Goal: Task Accomplishment & Management: Use online tool/utility

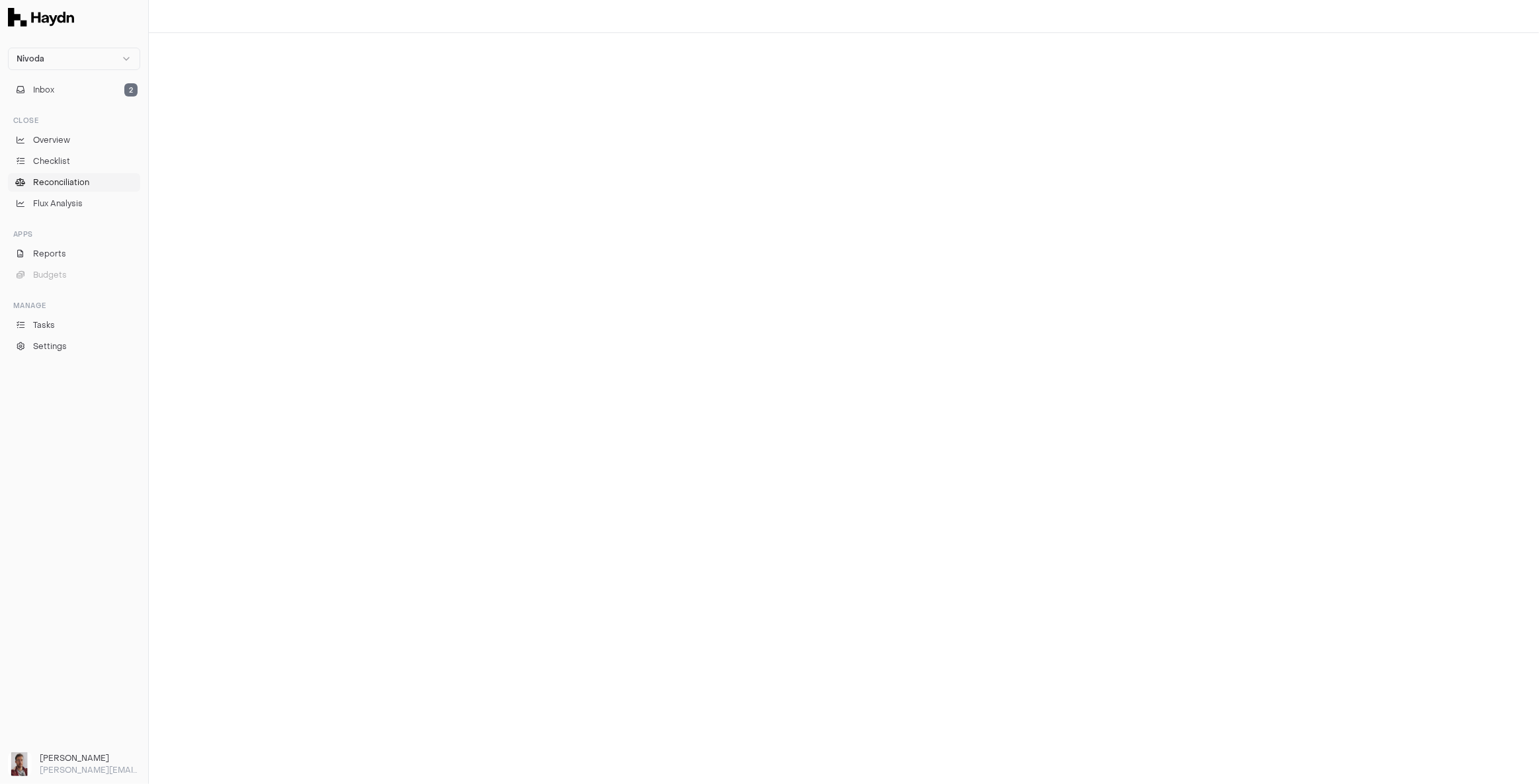
click at [73, 185] on span "Reconciliation" at bounding box center [61, 182] width 56 height 12
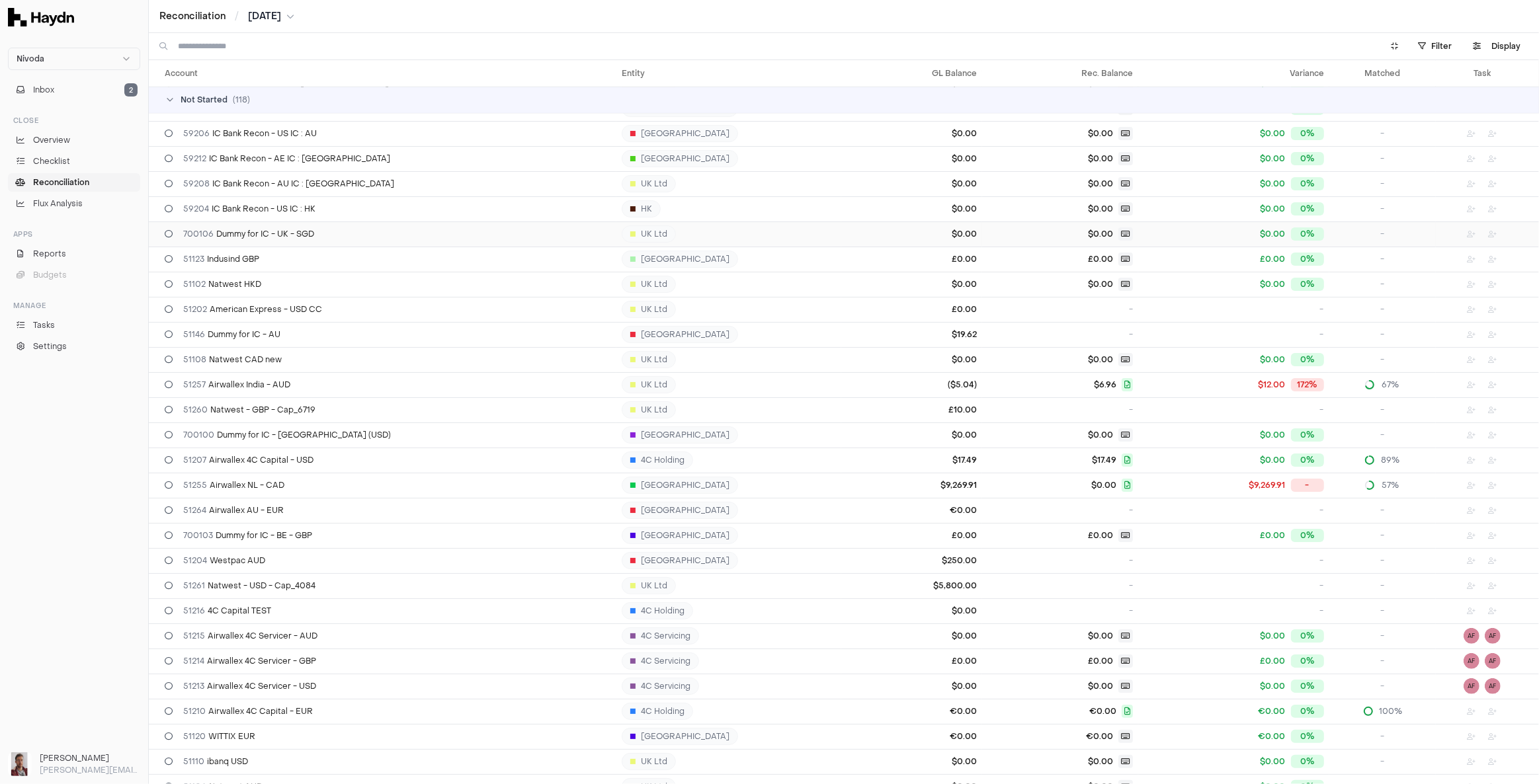
scroll to position [721, 0]
click at [284, 485] on div "51255 Airwallex NL - CAD" at bounding box center [388, 485] width 446 height 11
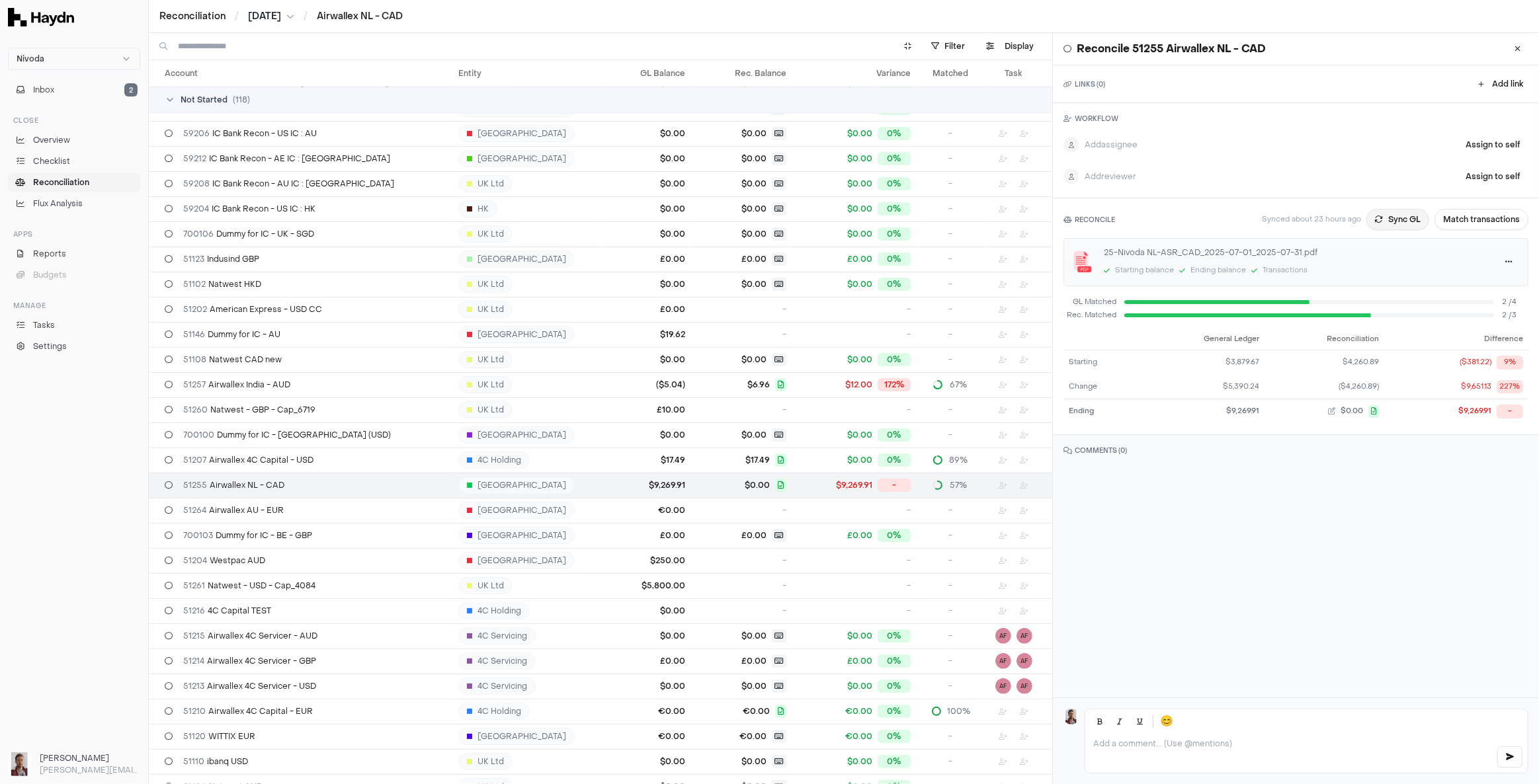
click at [1396, 222] on button "Sync GL" at bounding box center [1398, 220] width 63 height 21
click at [1482, 222] on button "Match transactions" at bounding box center [1481, 220] width 94 height 21
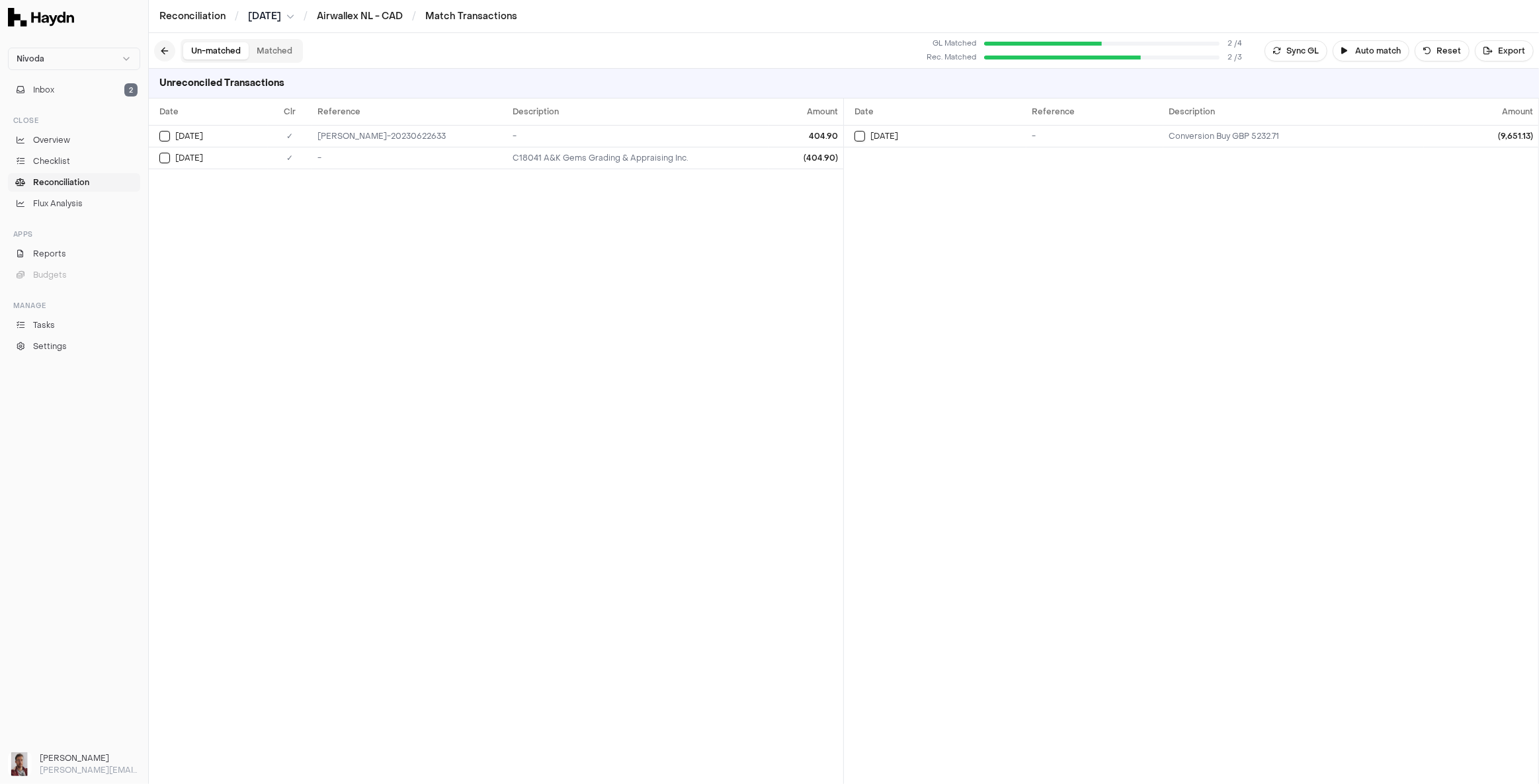
click at [163, 50] on button at bounding box center [165, 51] width 21 height 21
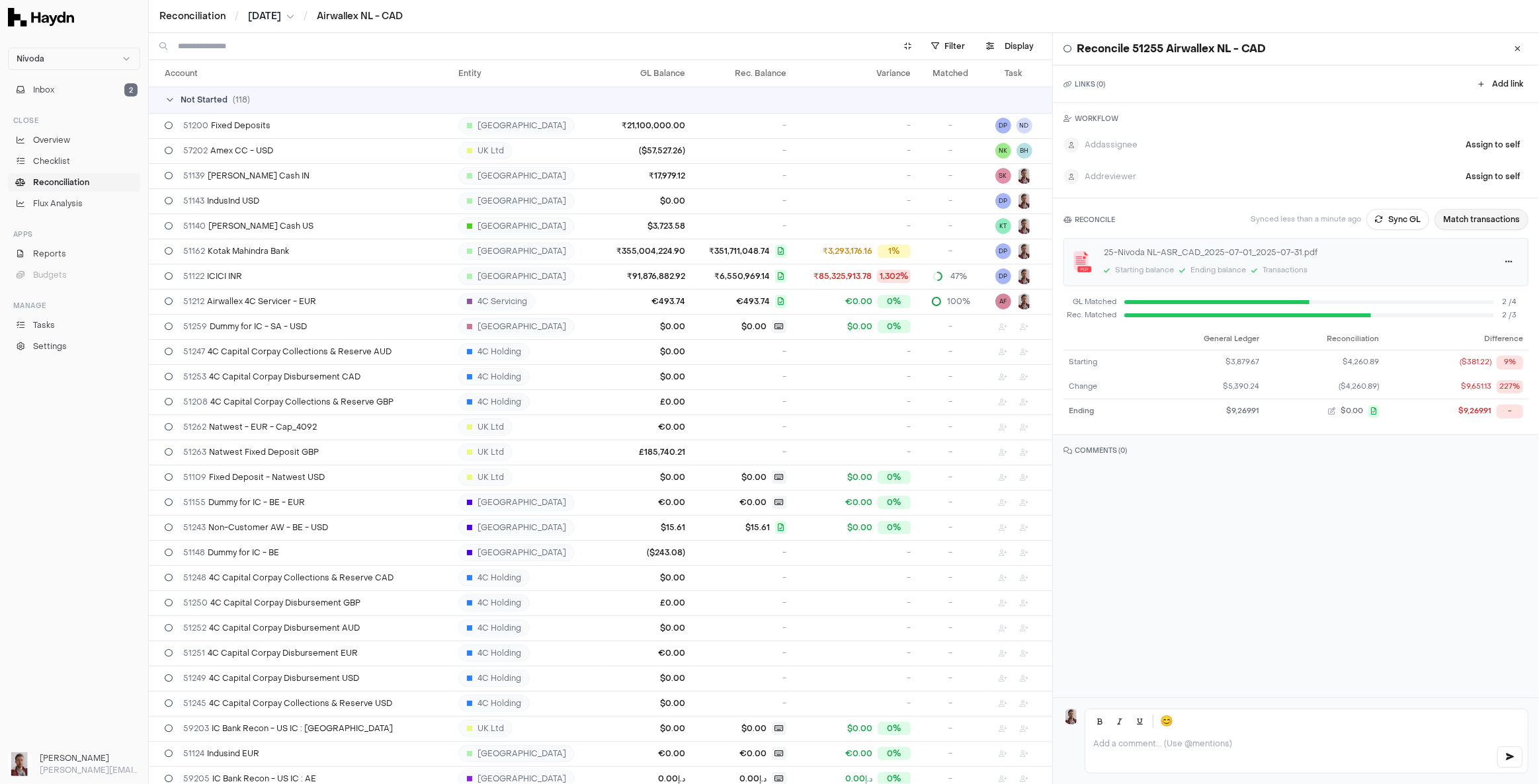
click at [1478, 220] on button "Match transactions" at bounding box center [1481, 220] width 94 height 21
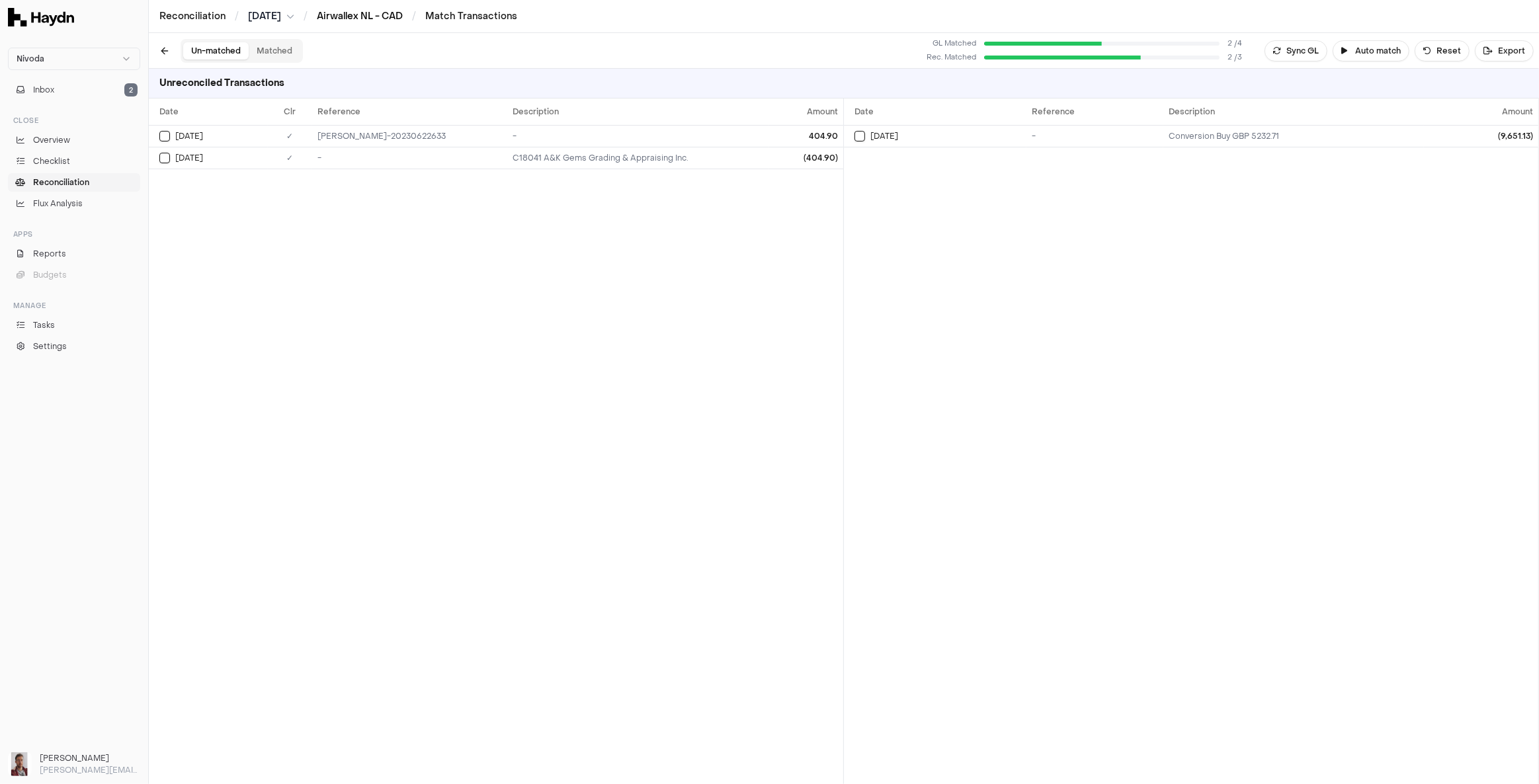
click at [350, 15] on link "Airwallex NL - CAD" at bounding box center [359, 16] width 86 height 13
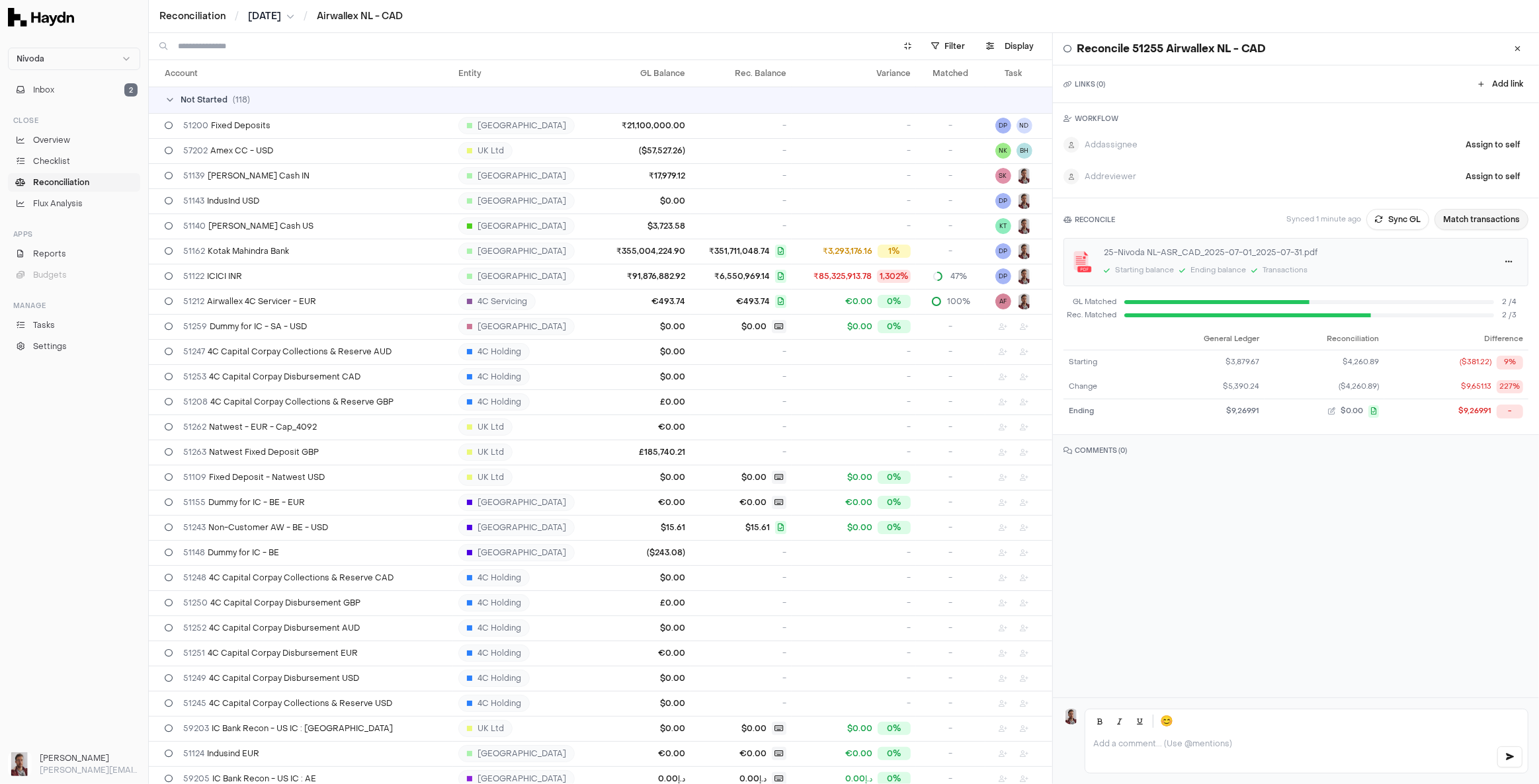
click at [1477, 222] on button "Match transactions" at bounding box center [1481, 220] width 94 height 21
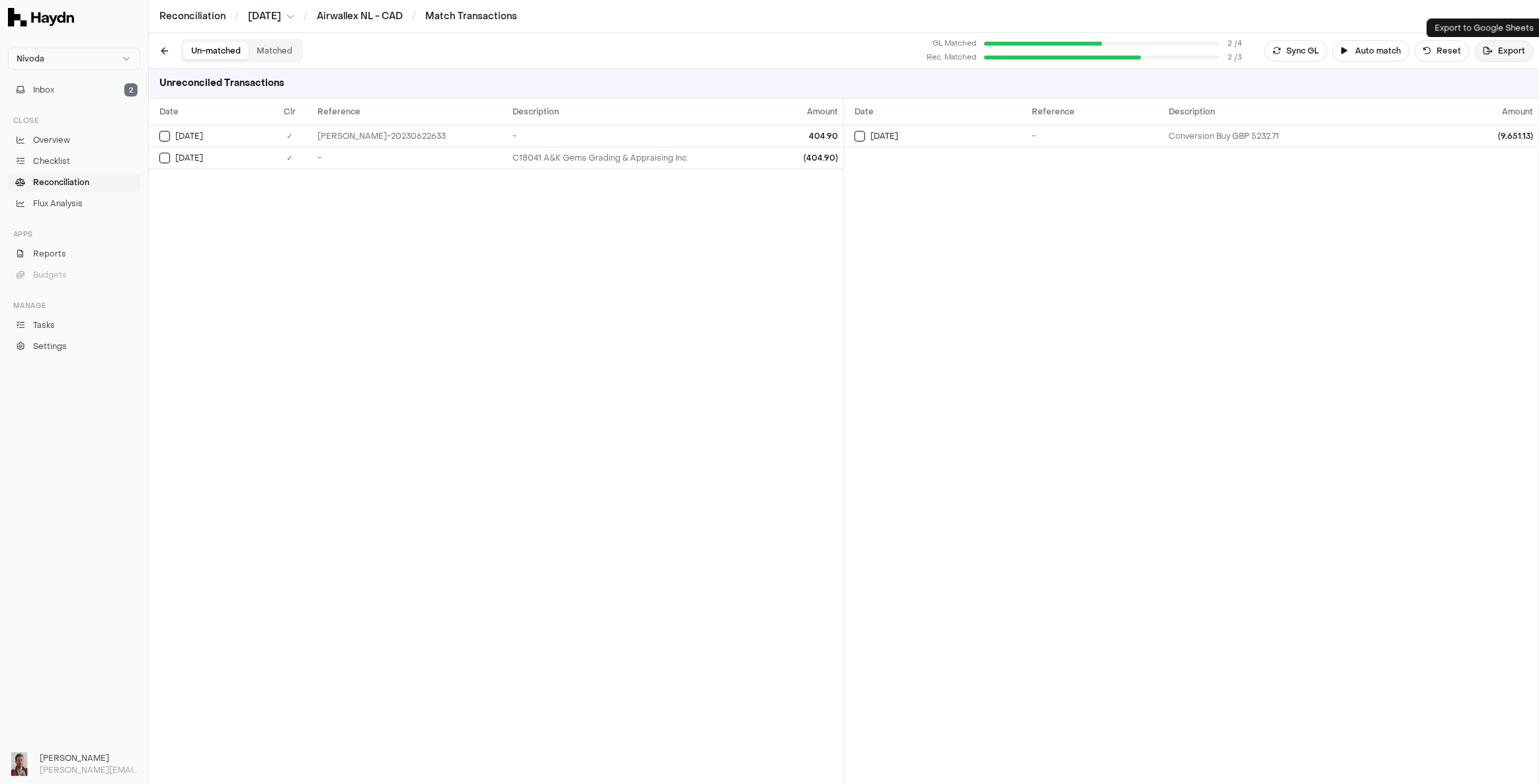
click at [1500, 46] on button "Export" at bounding box center [1504, 51] width 59 height 21
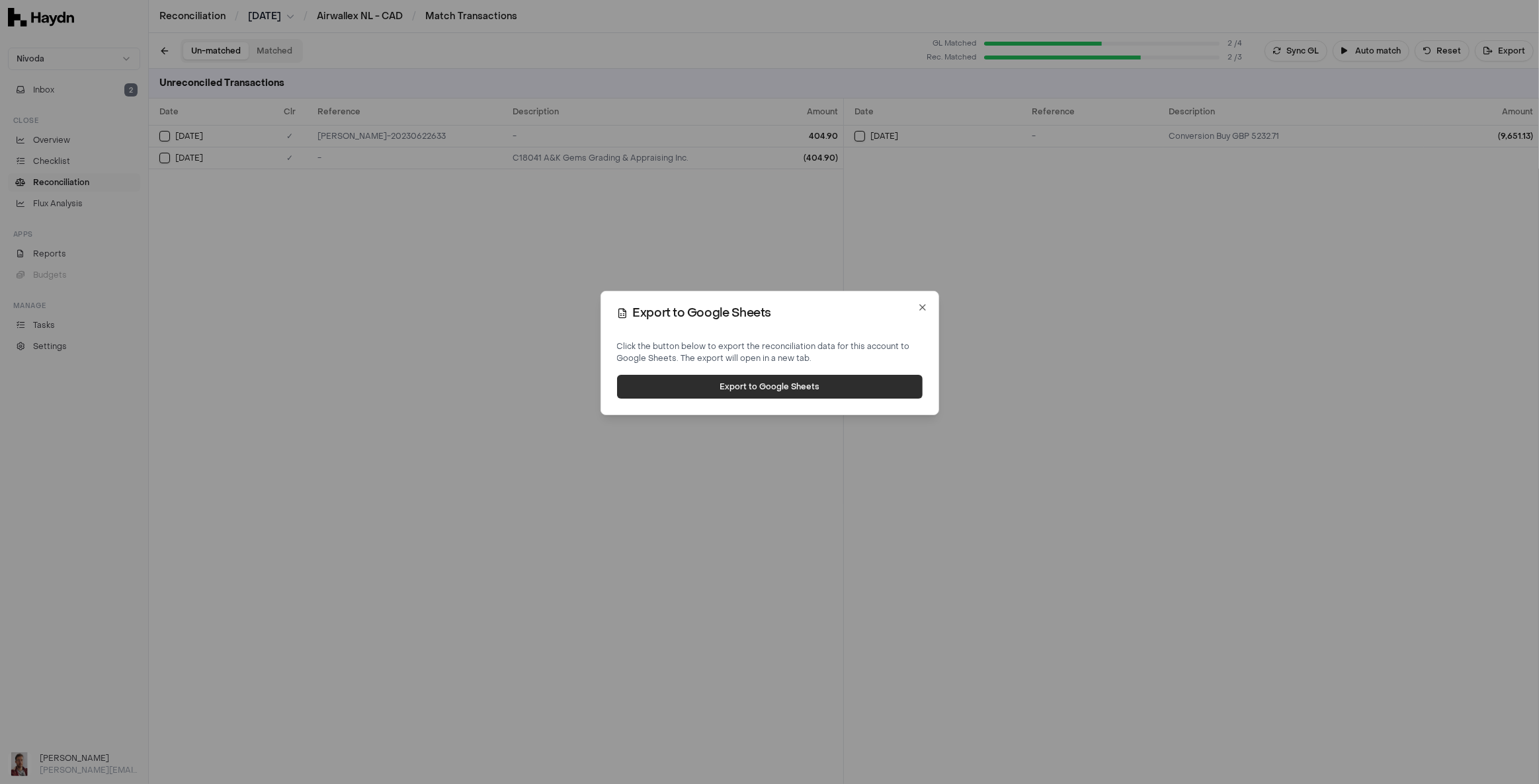
click at [782, 395] on button "Export to Google Sheets" at bounding box center [770, 386] width 305 height 24
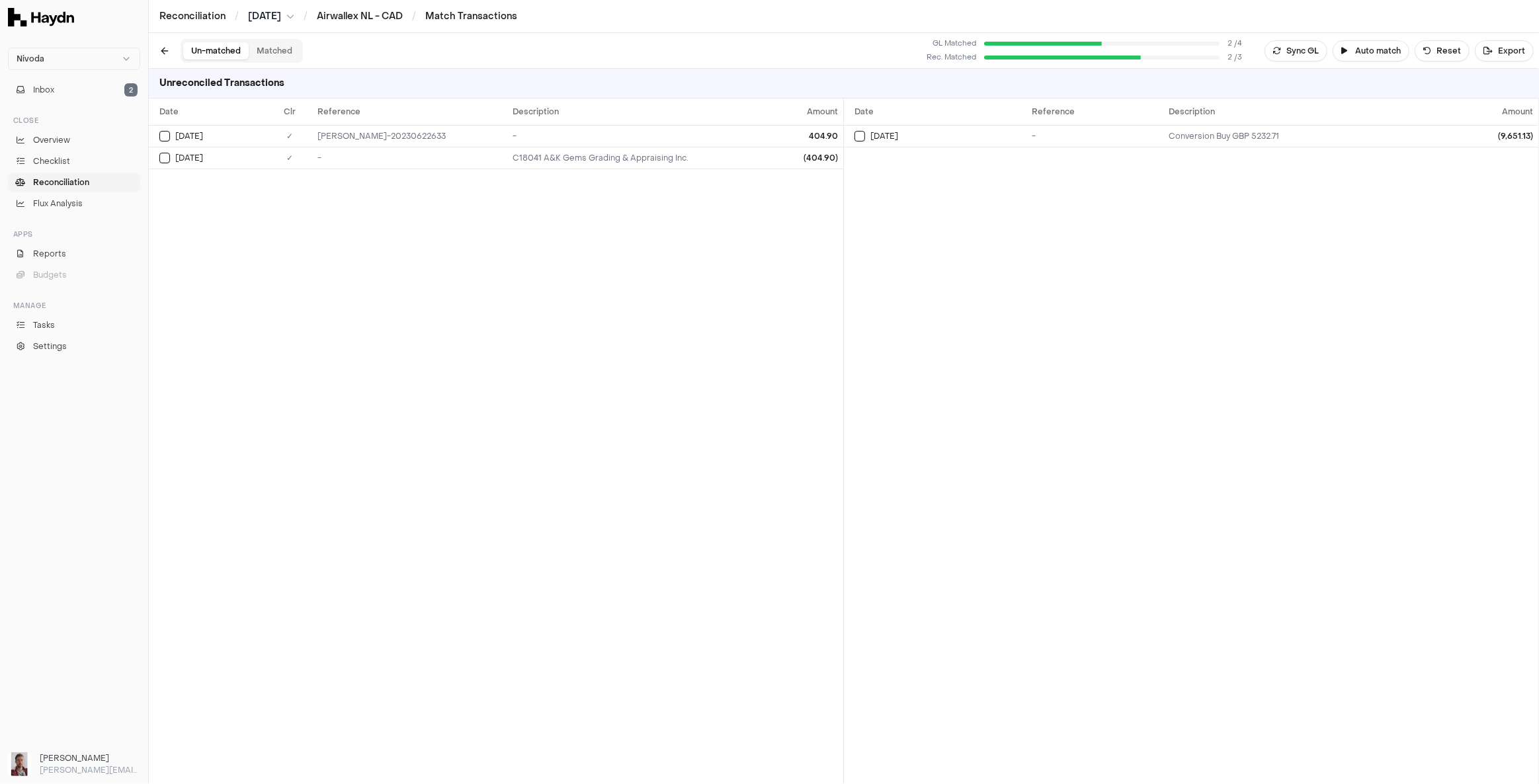
drag, startPoint x: 69, startPoint y: 185, endPoint x: 36, endPoint y: 221, distance: 48.8
click at [69, 185] on span "Reconciliation" at bounding box center [61, 182] width 56 height 12
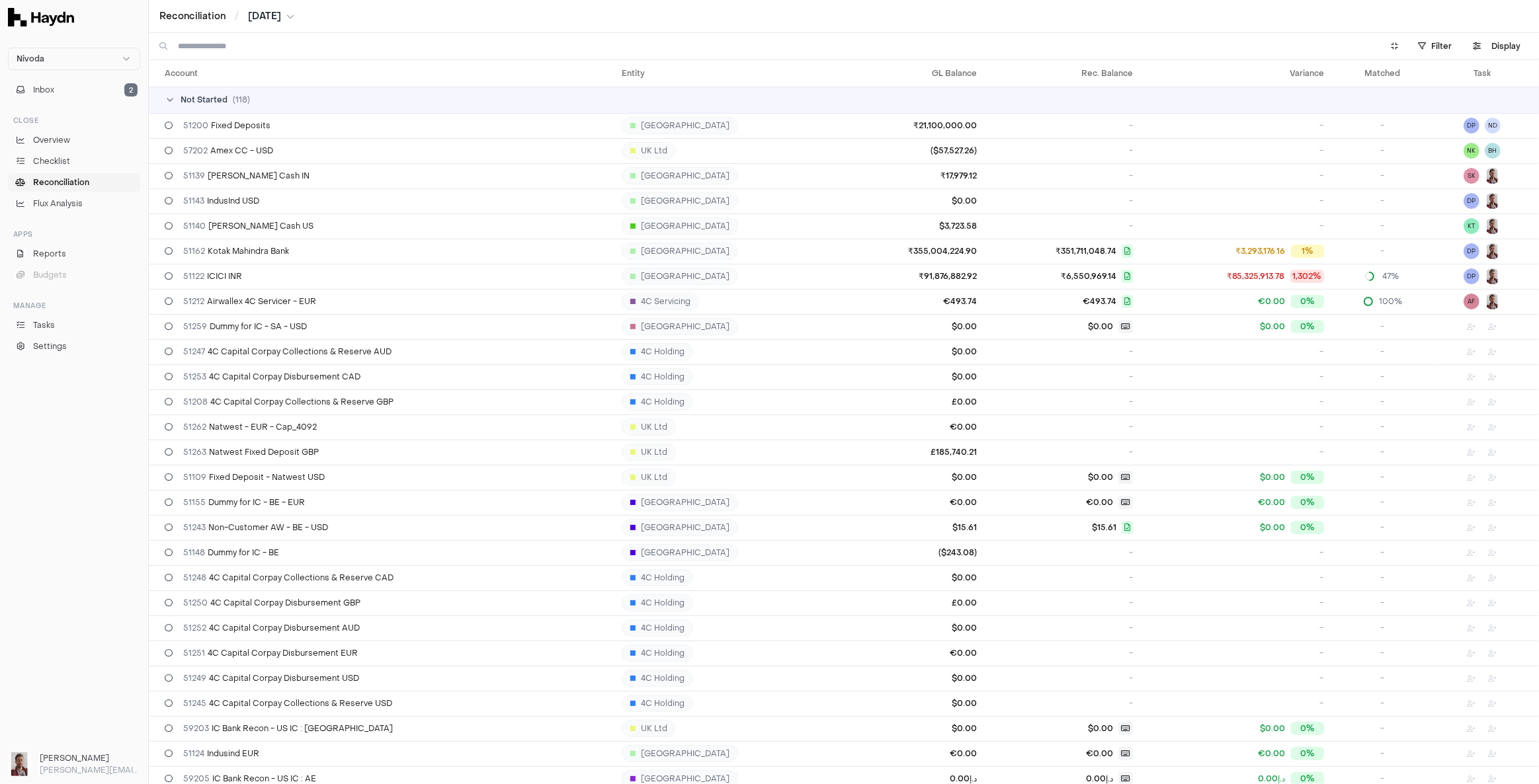
click at [278, 16] on span "[DATE]" at bounding box center [265, 16] width 33 height 14
click at [258, 102] on button "Jun" at bounding box center [273, 98] width 45 height 24
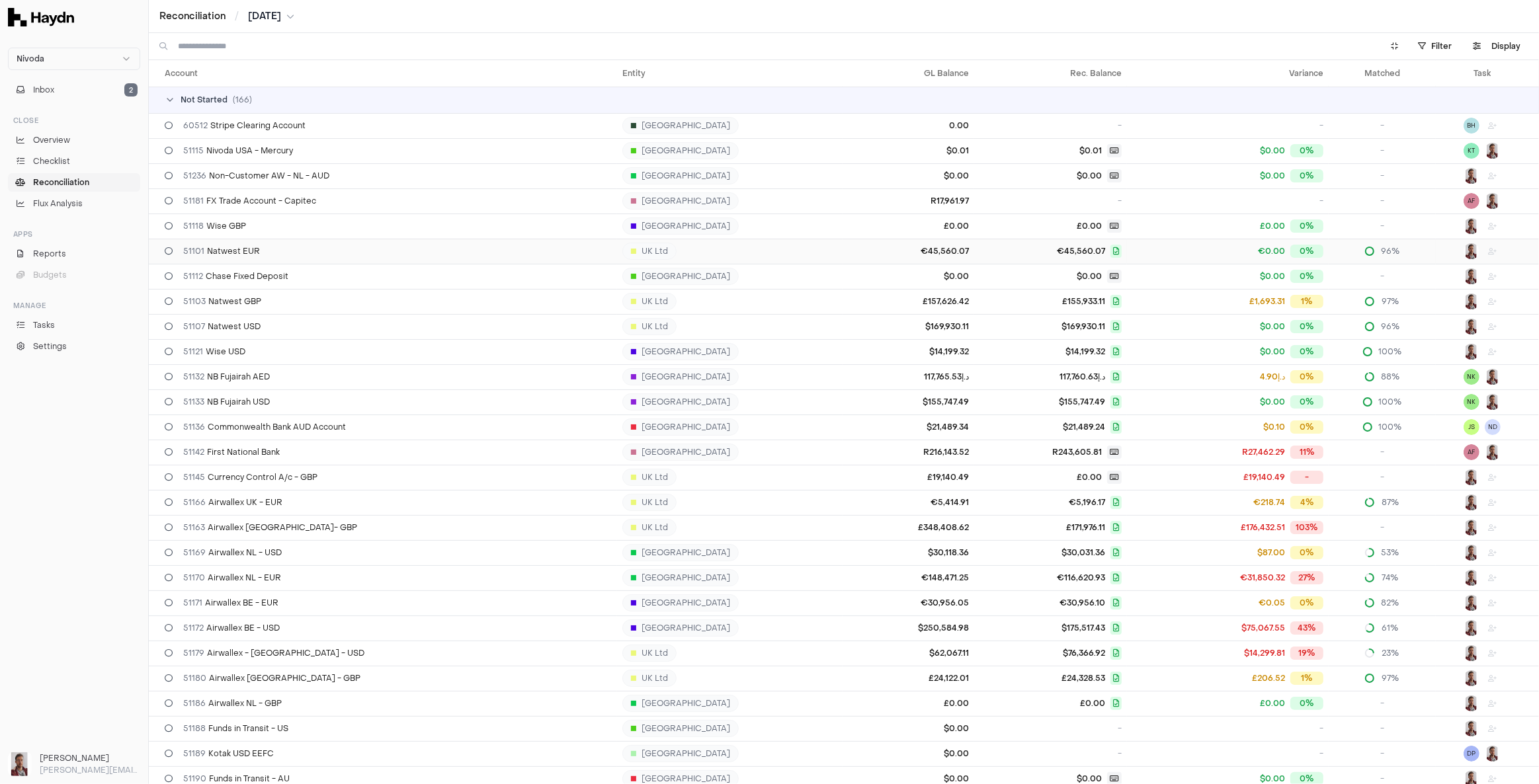
click at [409, 251] on div "51101 Natwest EUR" at bounding box center [388, 251] width 447 height 11
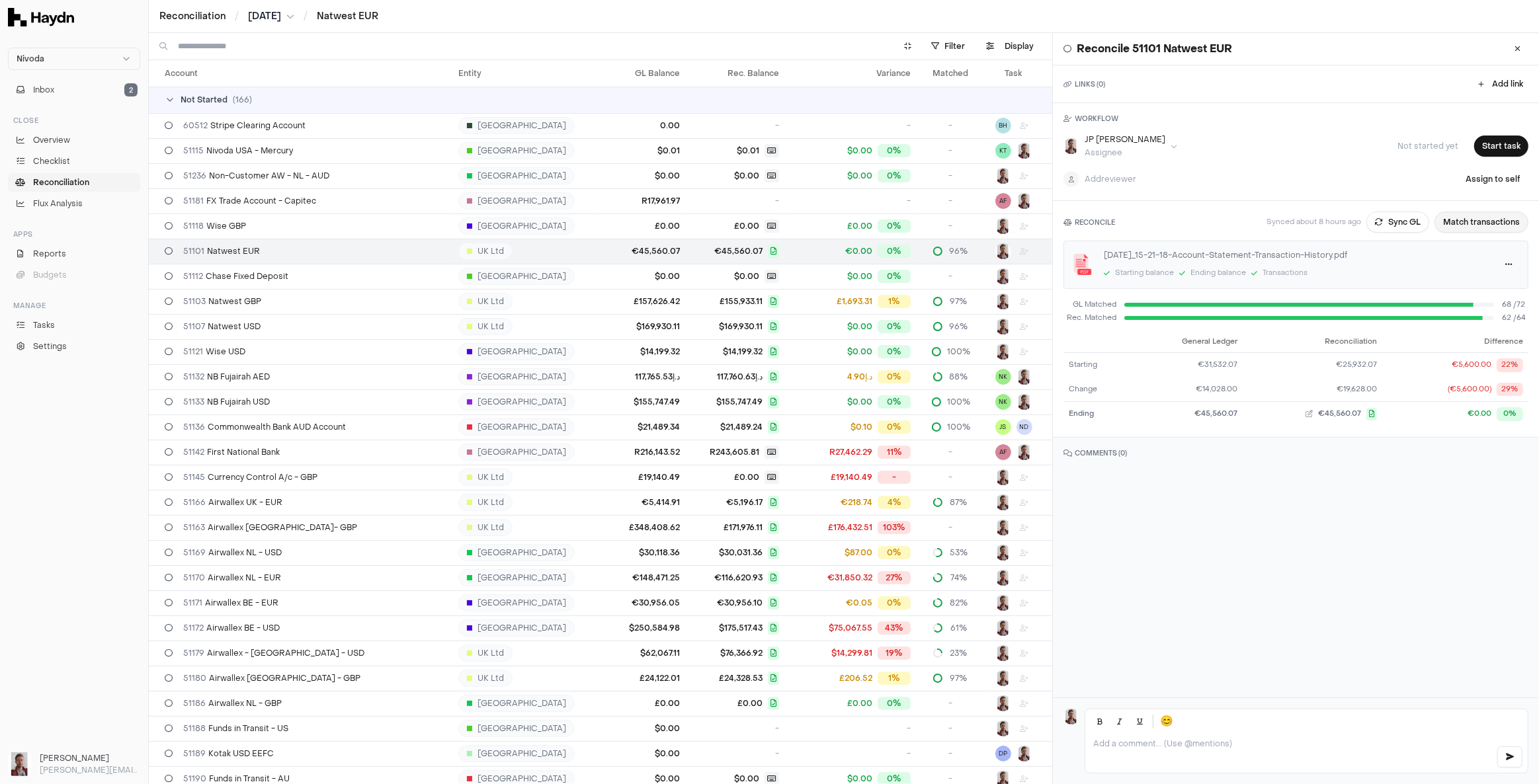
click at [1491, 220] on button "Match transactions" at bounding box center [1481, 222] width 94 height 21
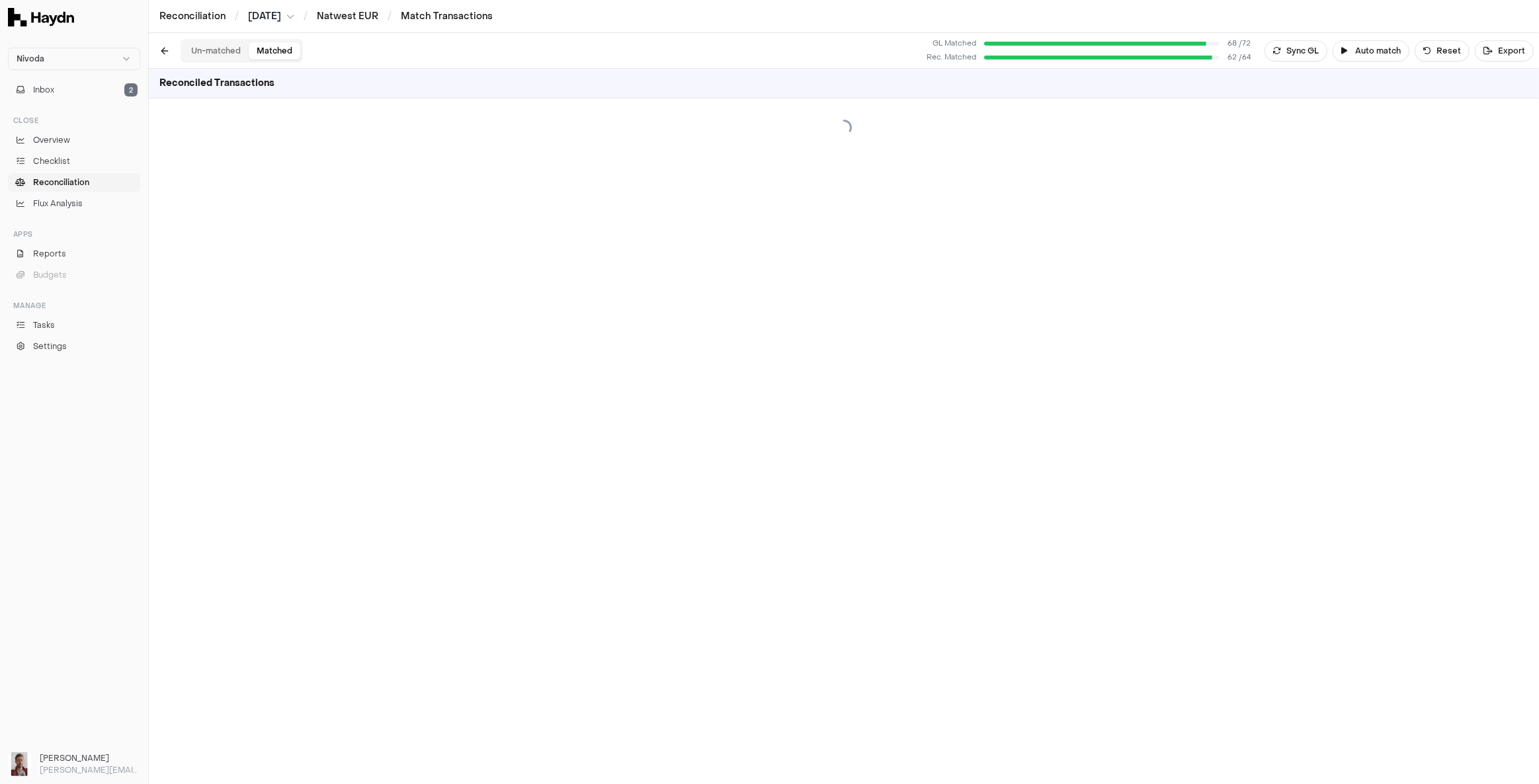
click at [283, 45] on button "Matched" at bounding box center [275, 51] width 51 height 17
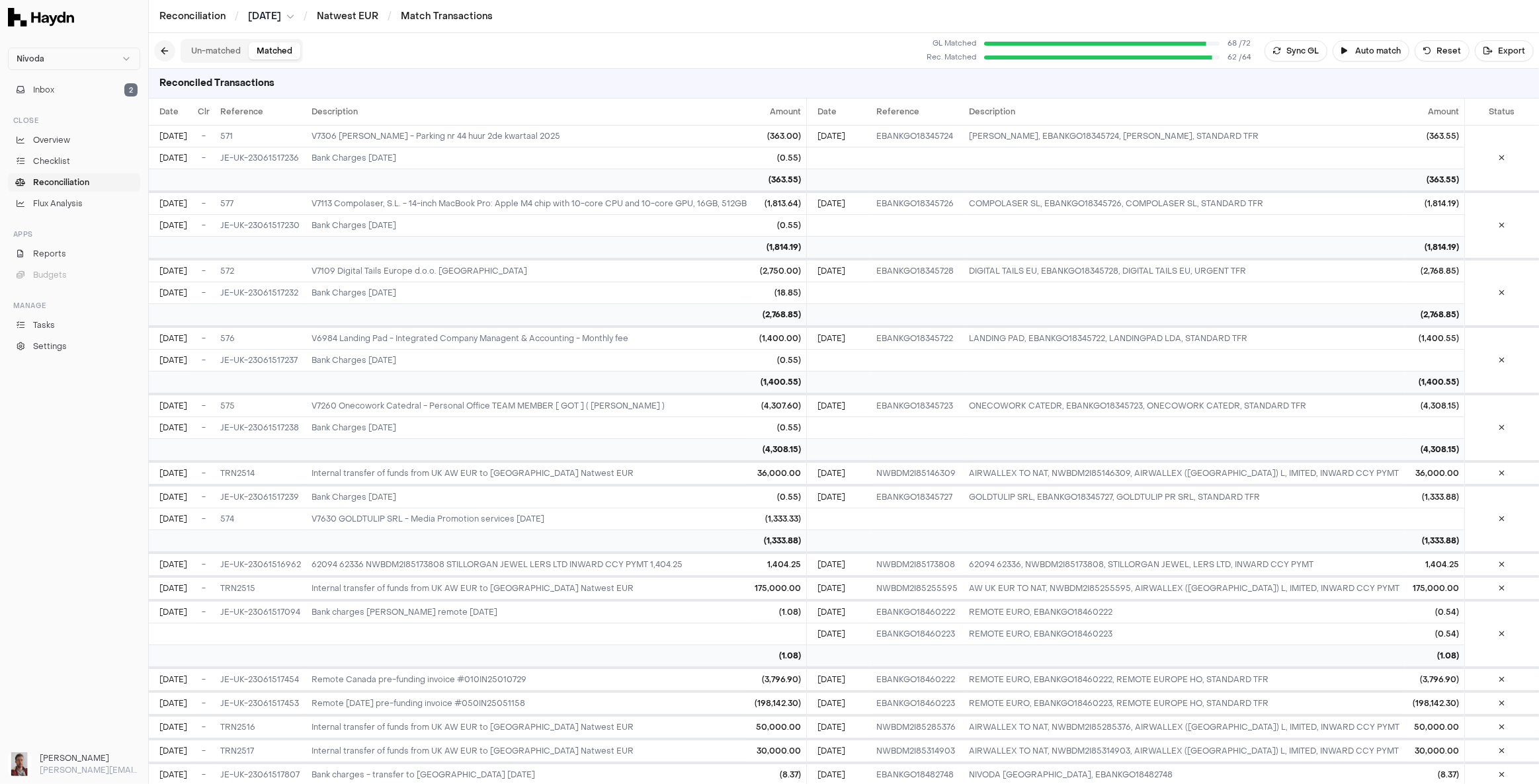
click at [170, 50] on button at bounding box center [165, 51] width 21 height 21
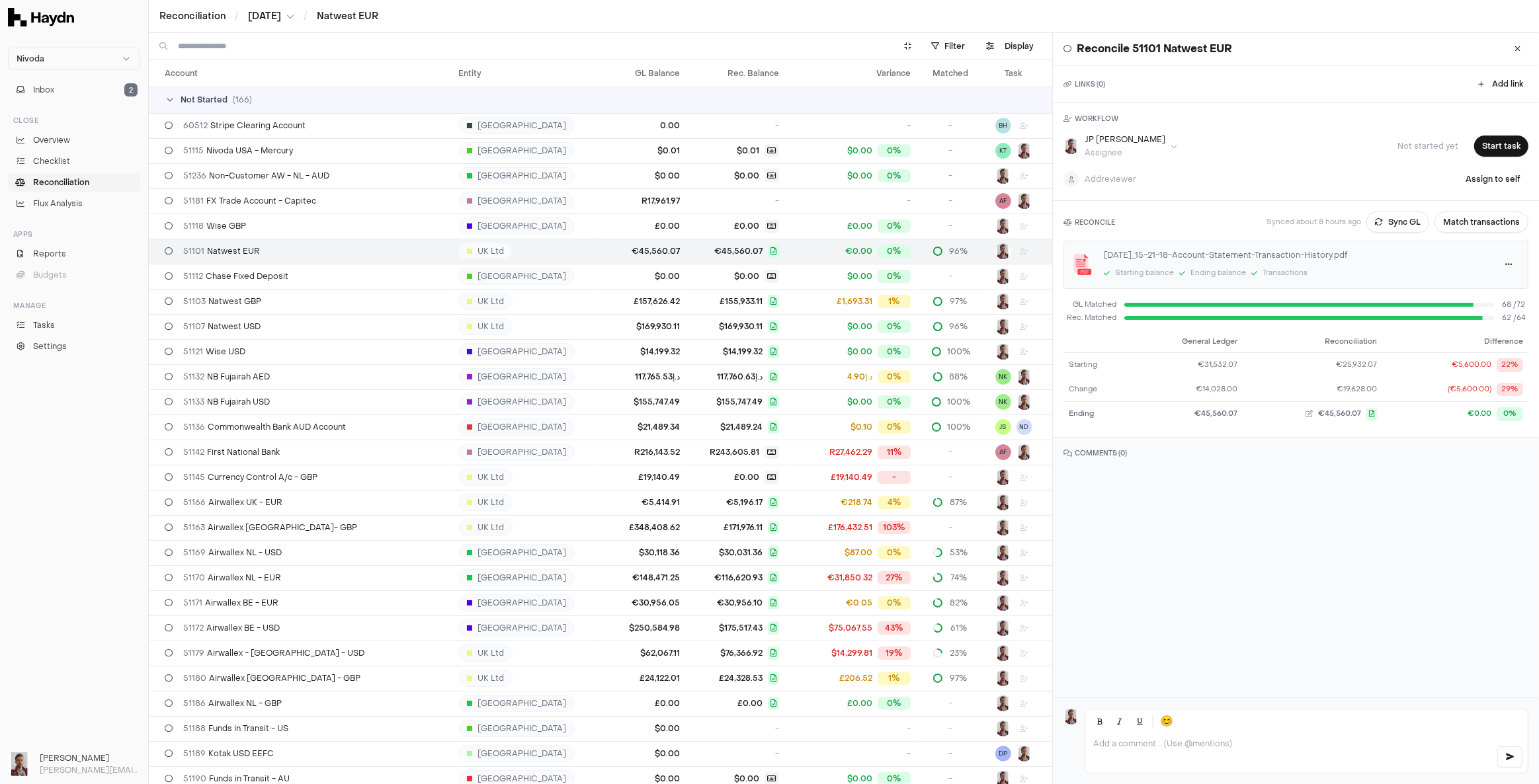
click at [80, 182] on span "Reconciliation" at bounding box center [61, 182] width 56 height 12
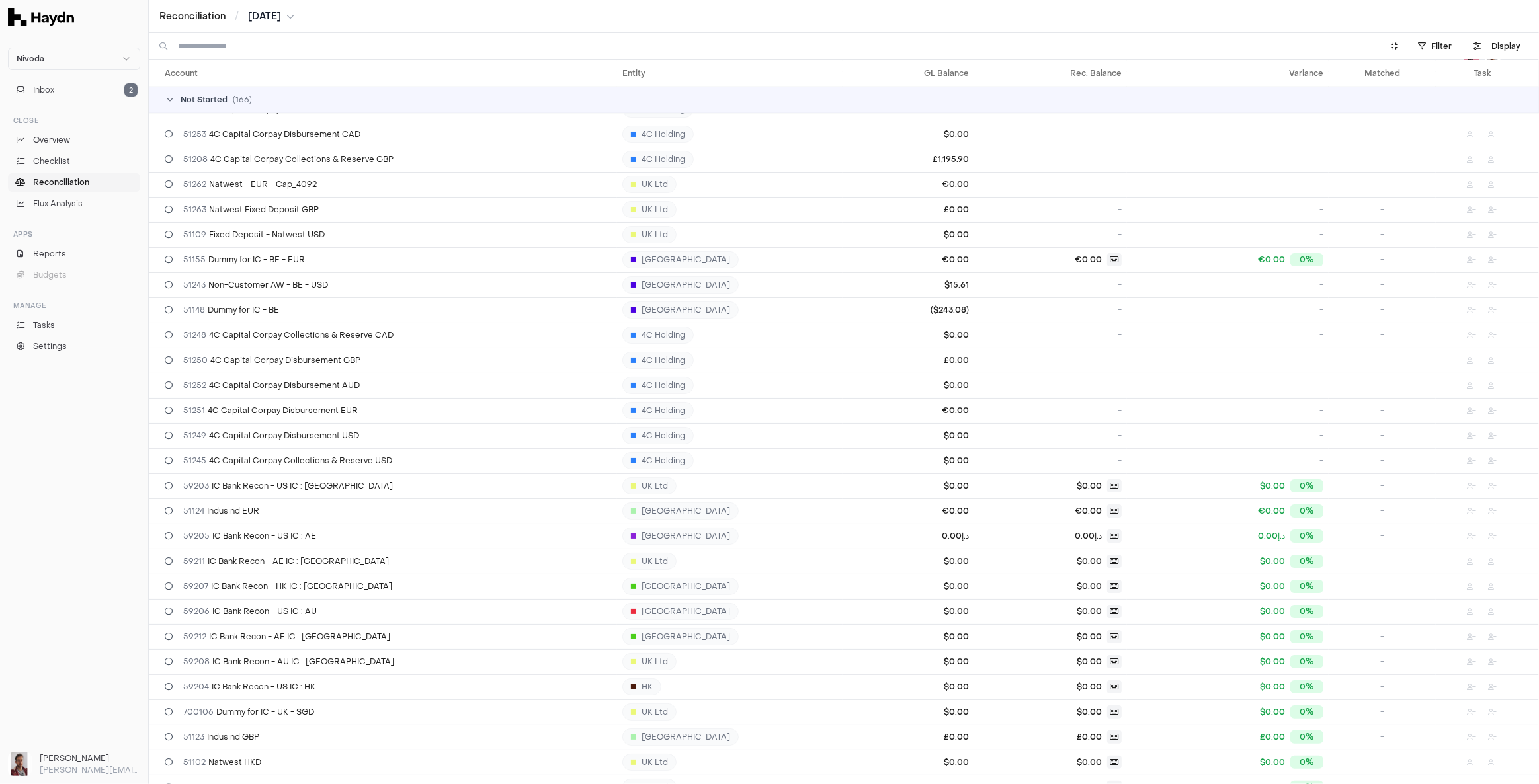
scroll to position [1423, 0]
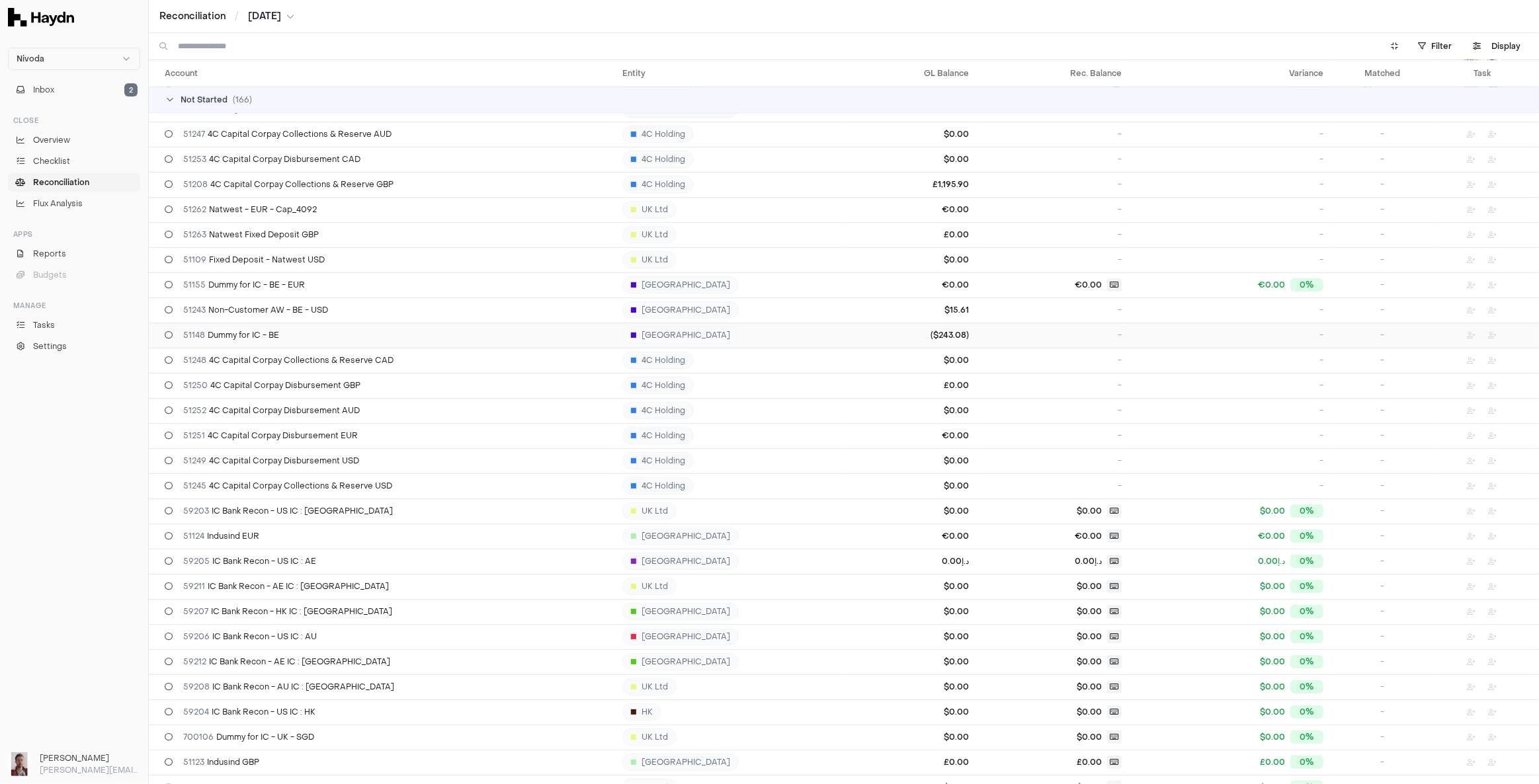
click at [341, 339] on div "51148 Dummy for IC - BE" at bounding box center [388, 335] width 447 height 11
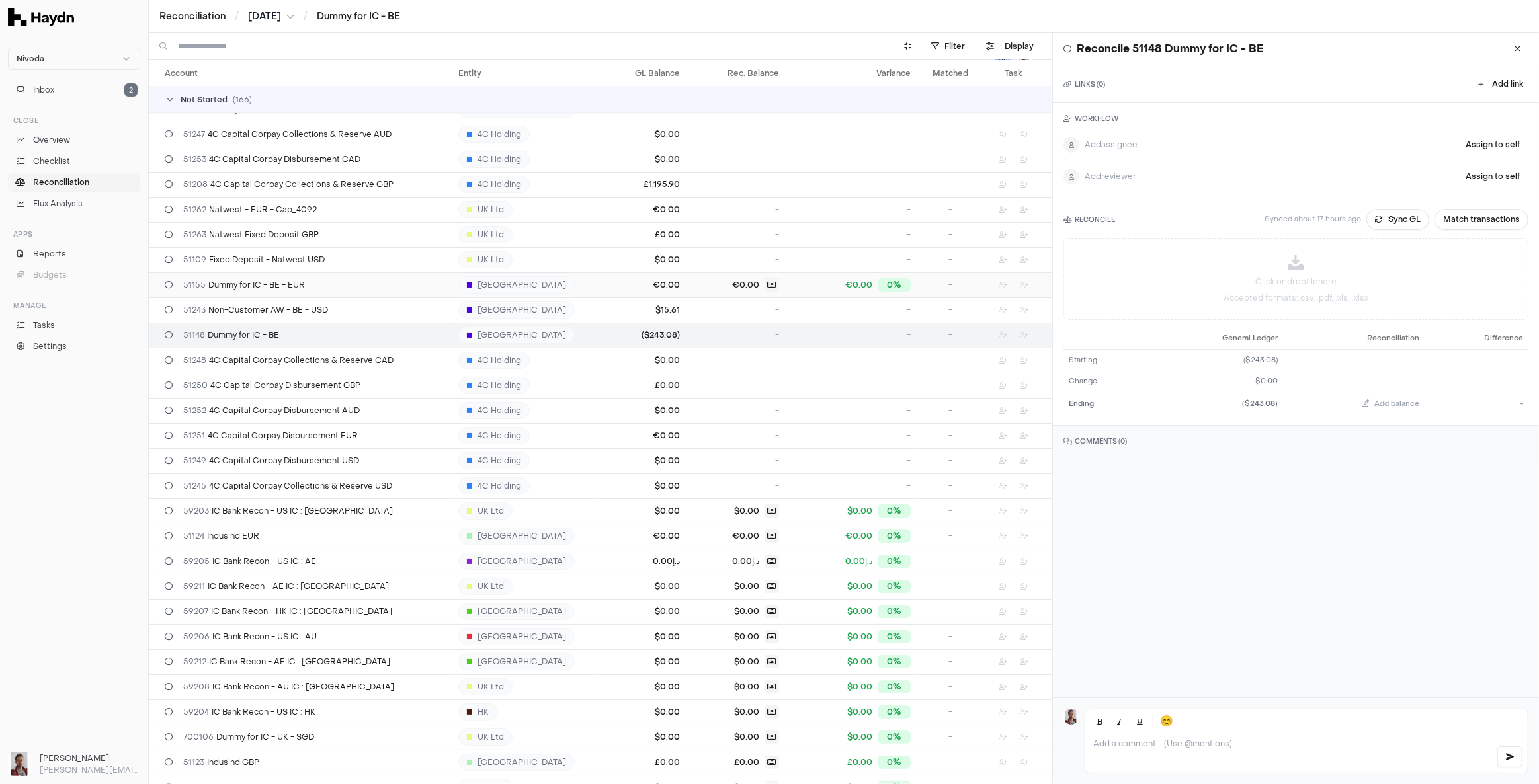
click at [640, 283] on td "€0.00" at bounding box center [643, 284] width 86 height 25
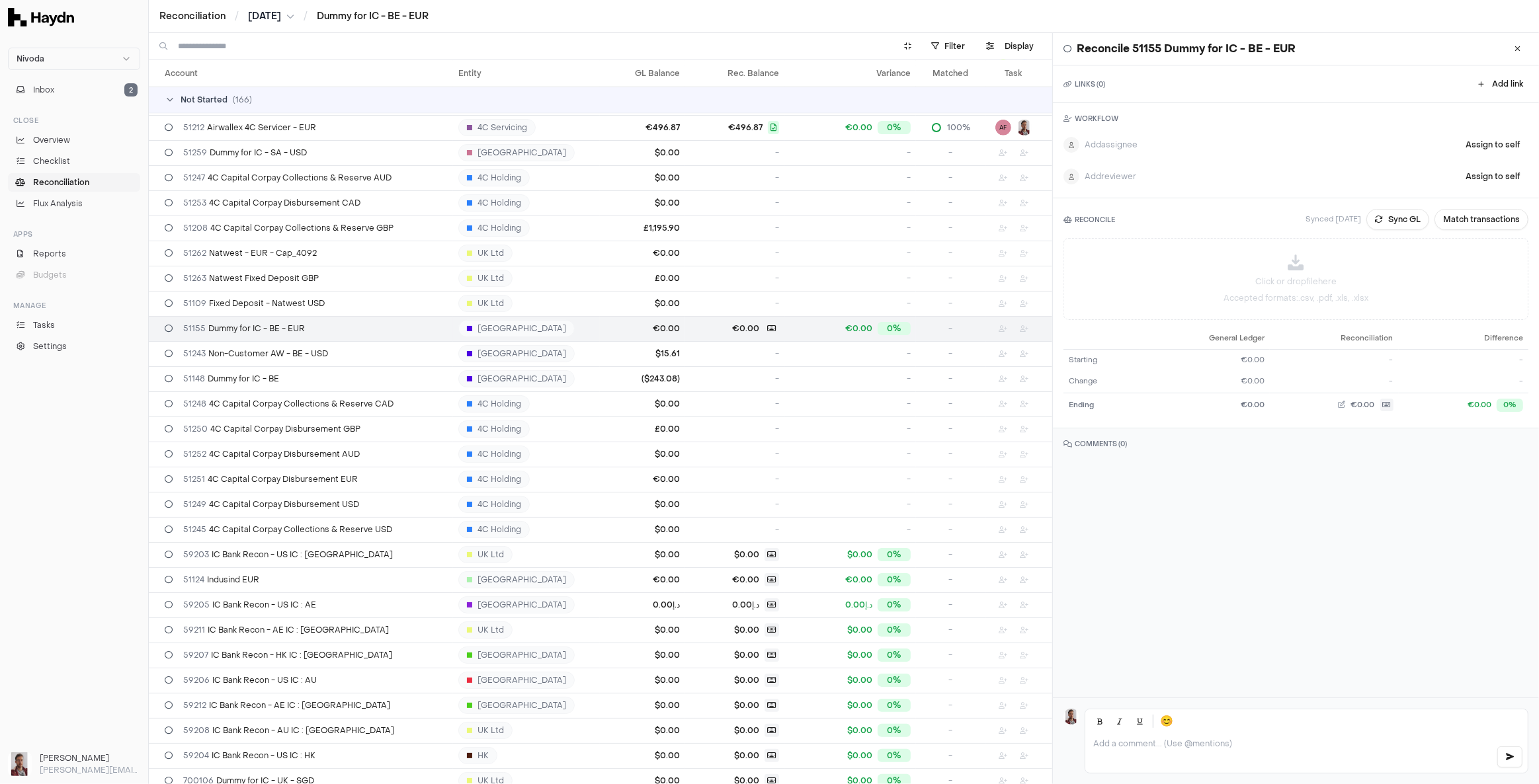
scroll to position [1303, 0]
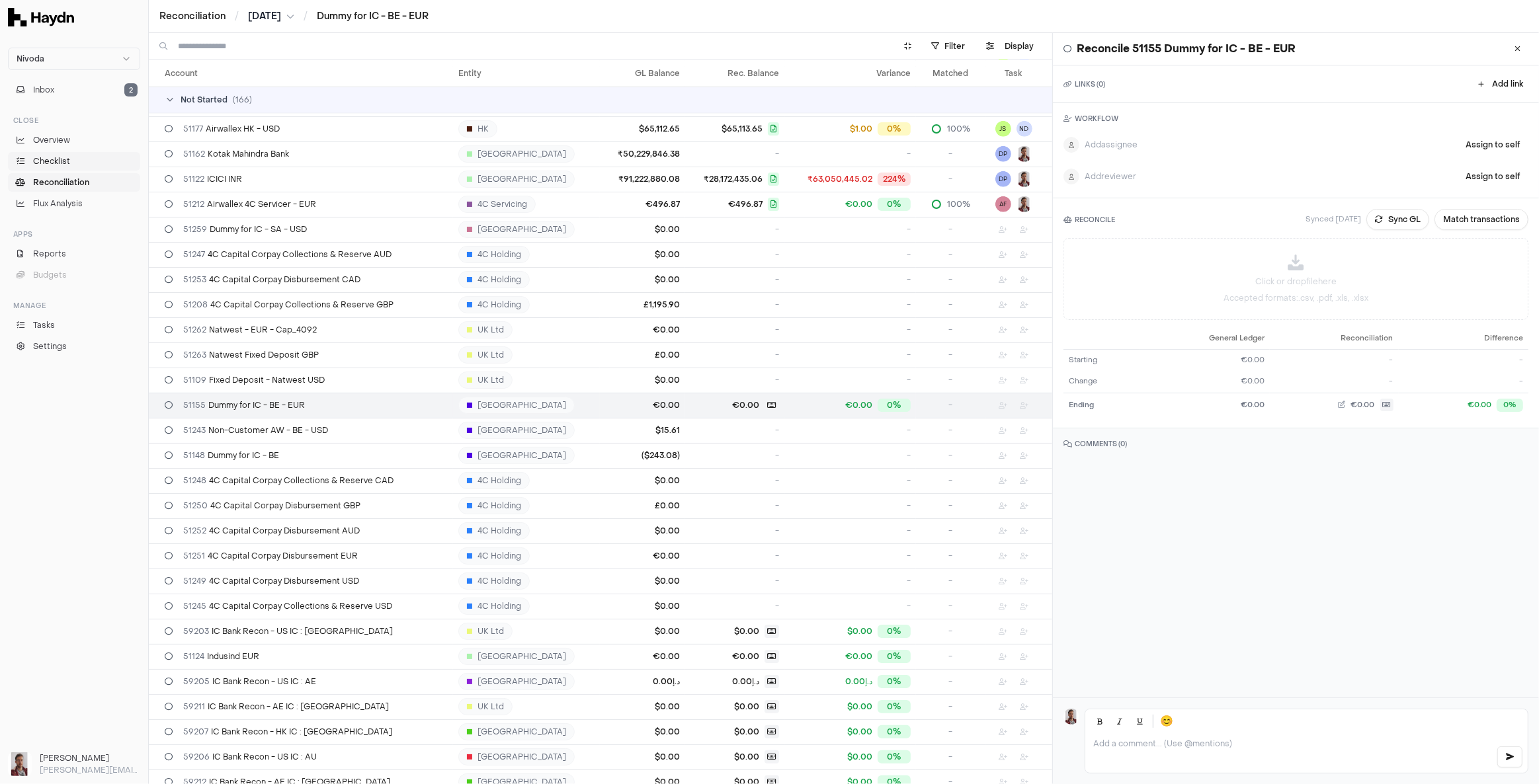
click at [61, 165] on span "Checklist" at bounding box center [51, 161] width 37 height 12
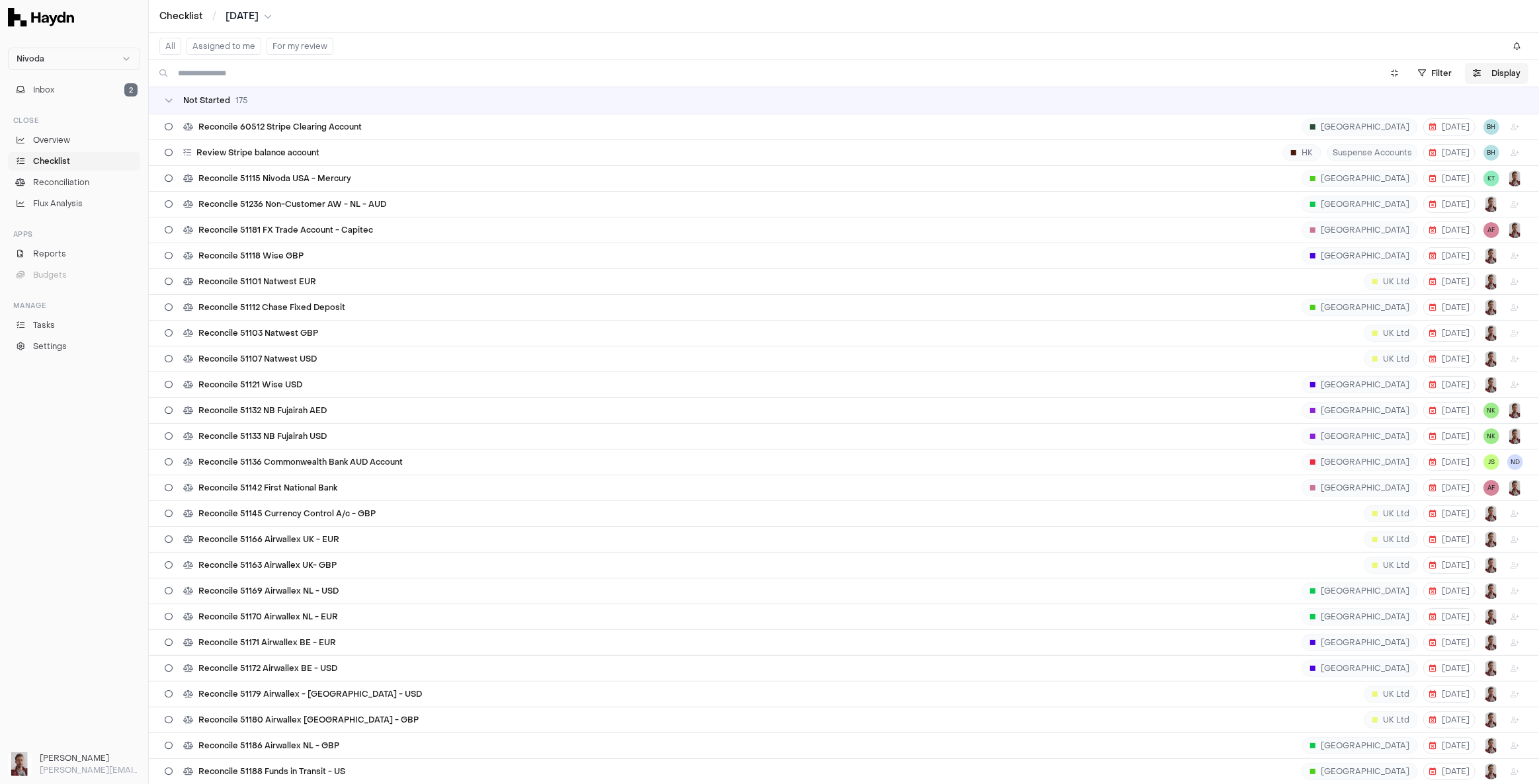
click at [1503, 77] on button "Display" at bounding box center [1496, 73] width 63 height 21
click at [1488, 114] on html "Nivoda Inbox 2 Close Overview Checklist Reconciliation Flux Analysis Apps Repor…" at bounding box center [770, 392] width 1539 height 784
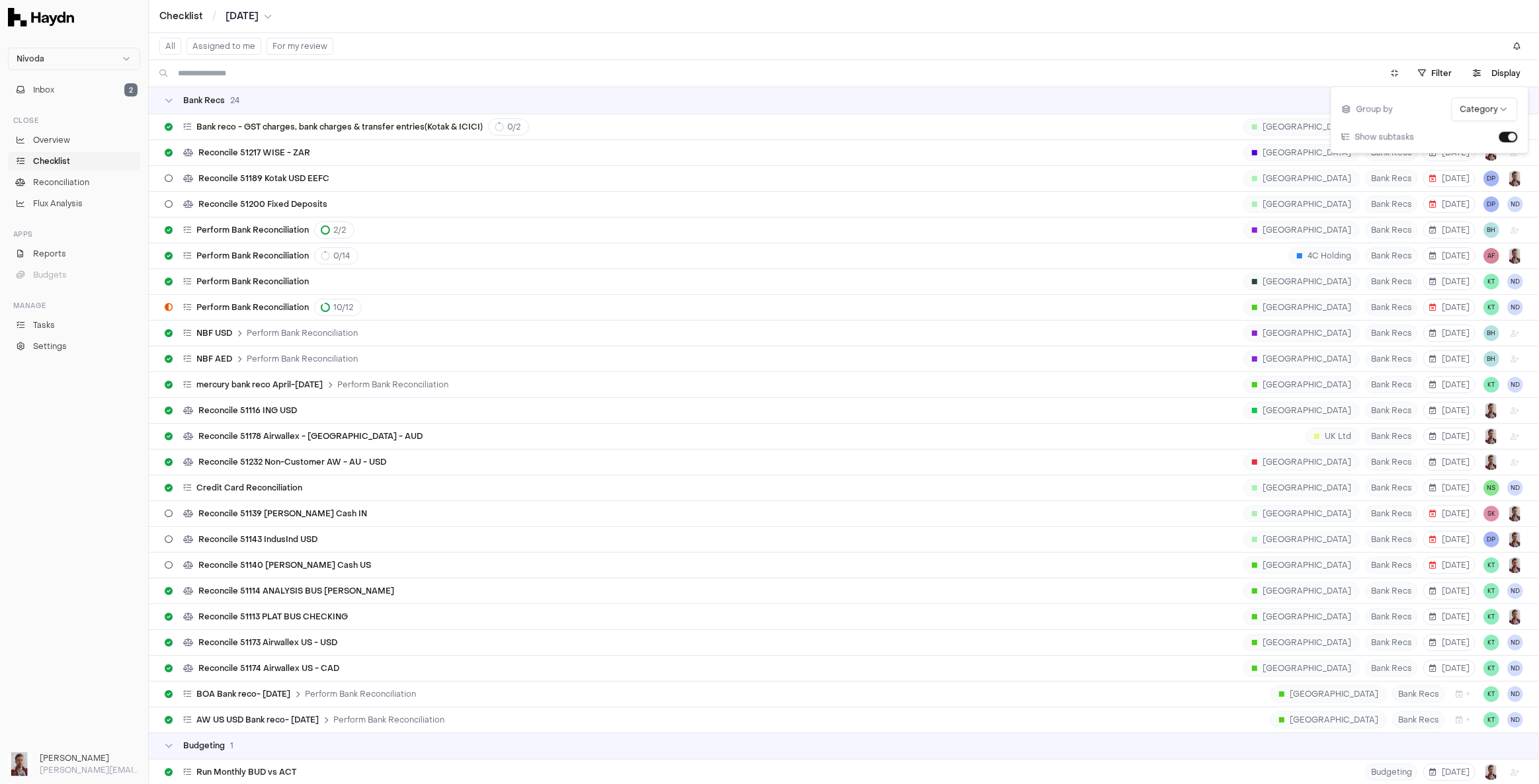
click at [274, 102] on div "Bank Recs 24" at bounding box center [844, 100] width 1359 height 11
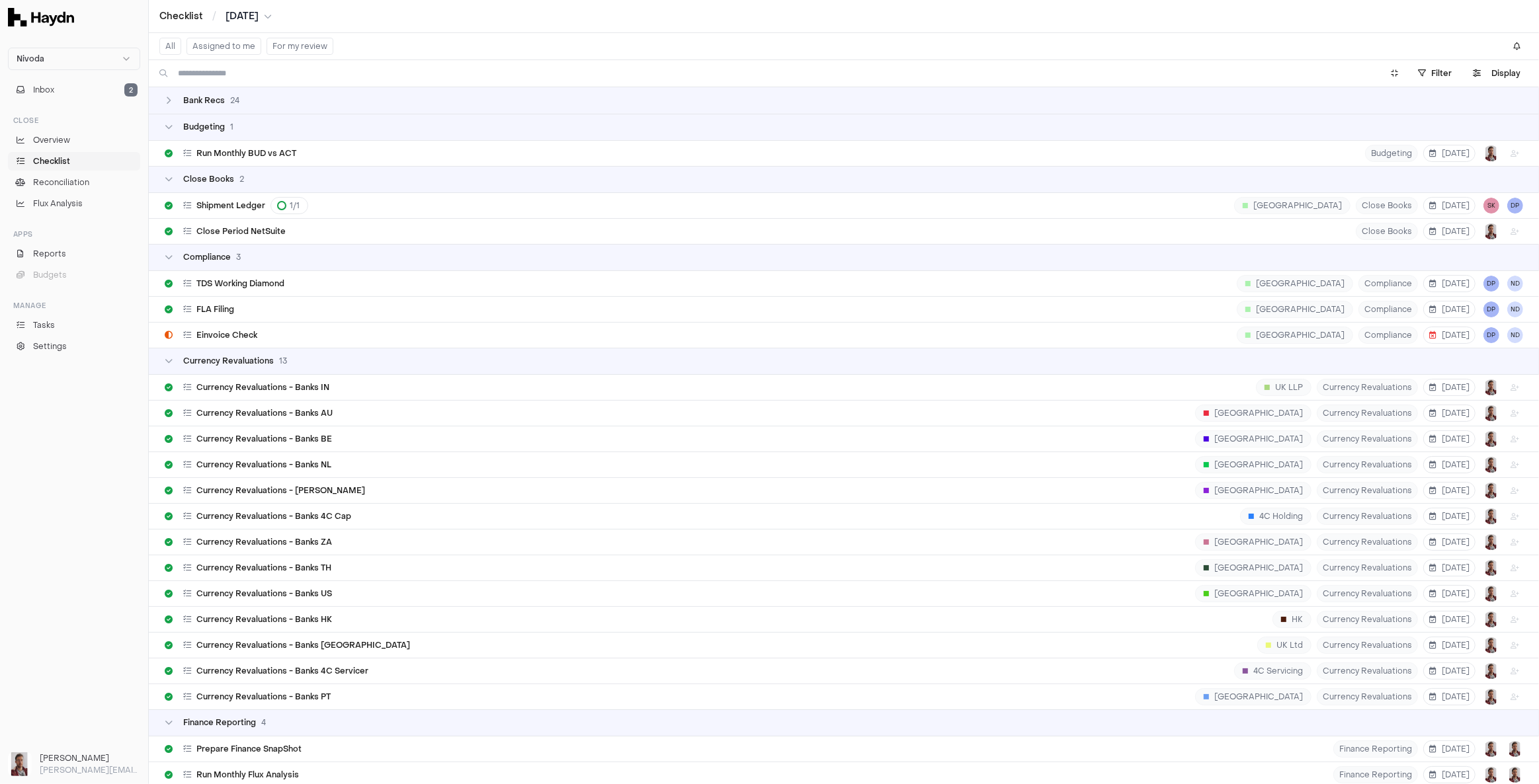
click at [250, 125] on div "Budgeting 1" at bounding box center [844, 127] width 1359 height 11
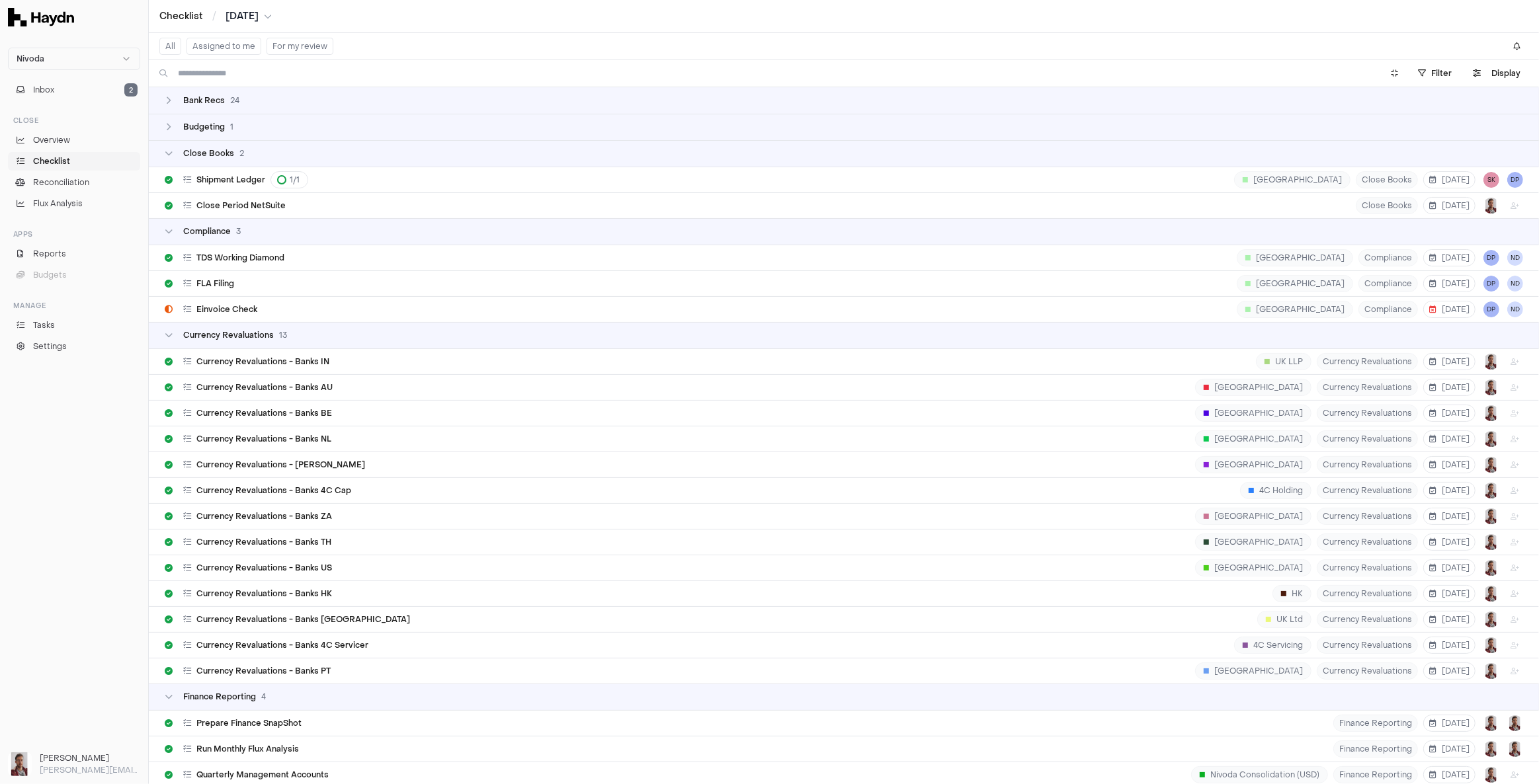
click at [247, 154] on div "Close Books 2" at bounding box center [844, 153] width 1359 height 11
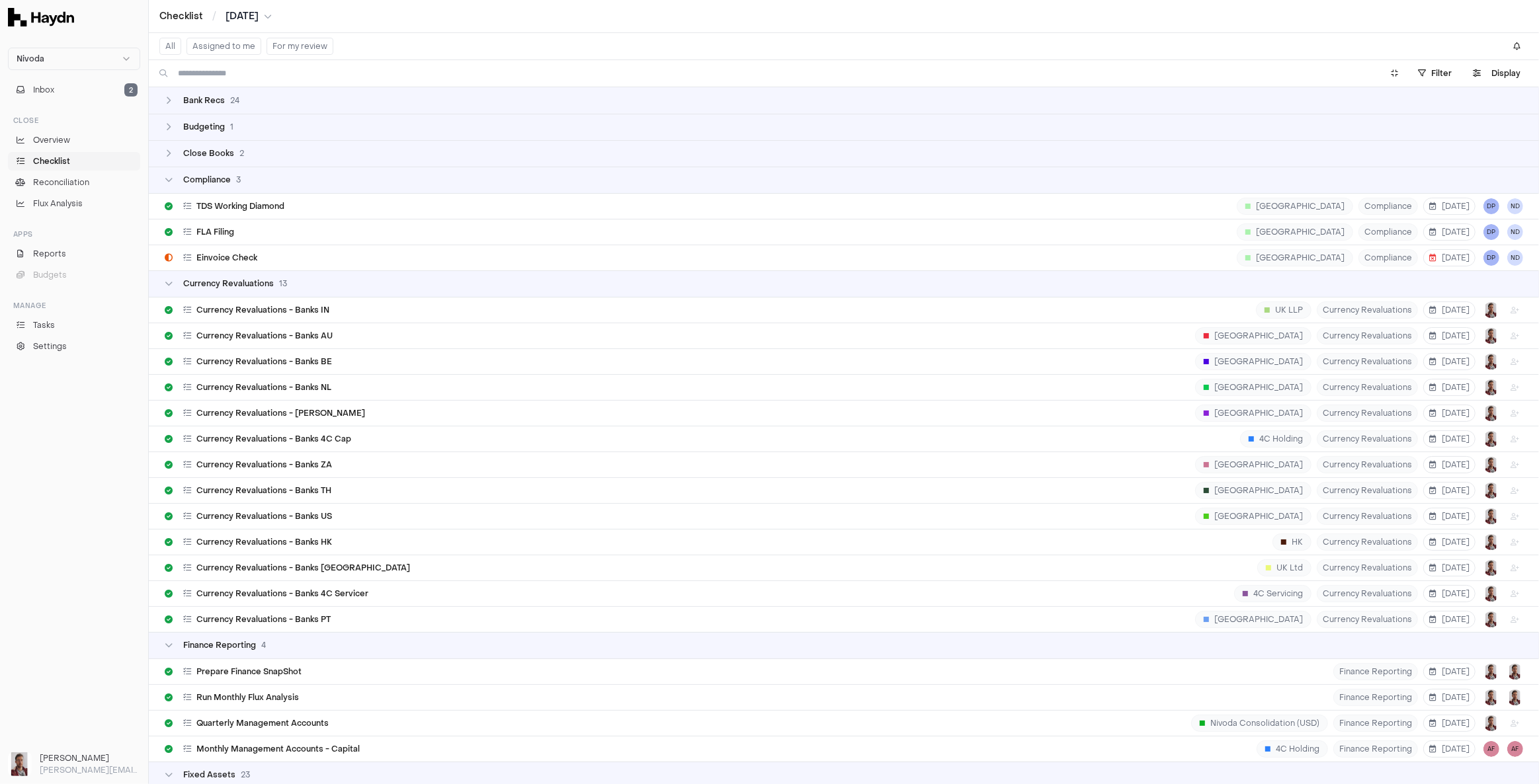
click at [252, 177] on div "Compliance 3" at bounding box center [844, 180] width 1359 height 11
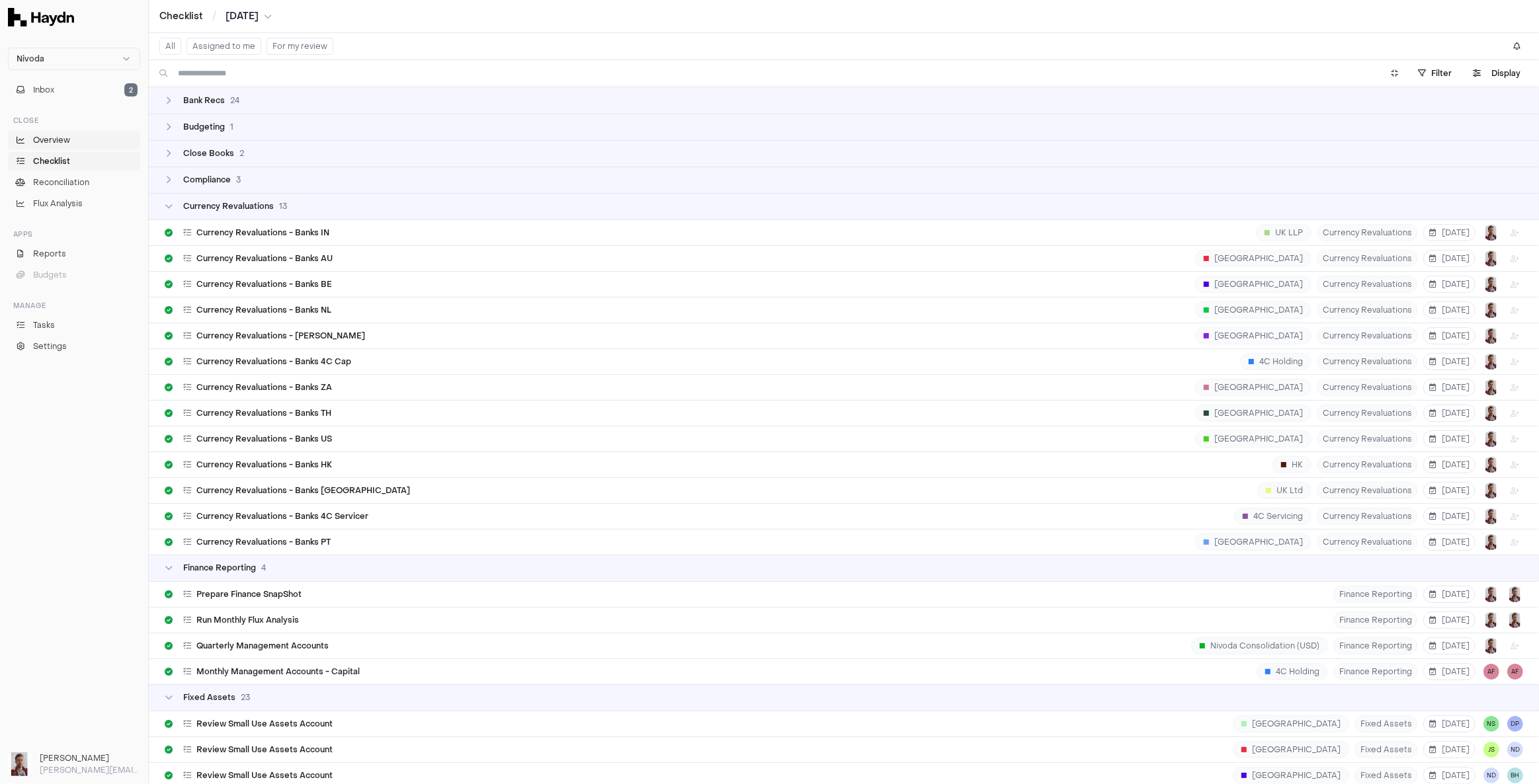
click at [66, 140] on span "Overview" at bounding box center [51, 140] width 37 height 12
